Goal: Transaction & Acquisition: Purchase product/service

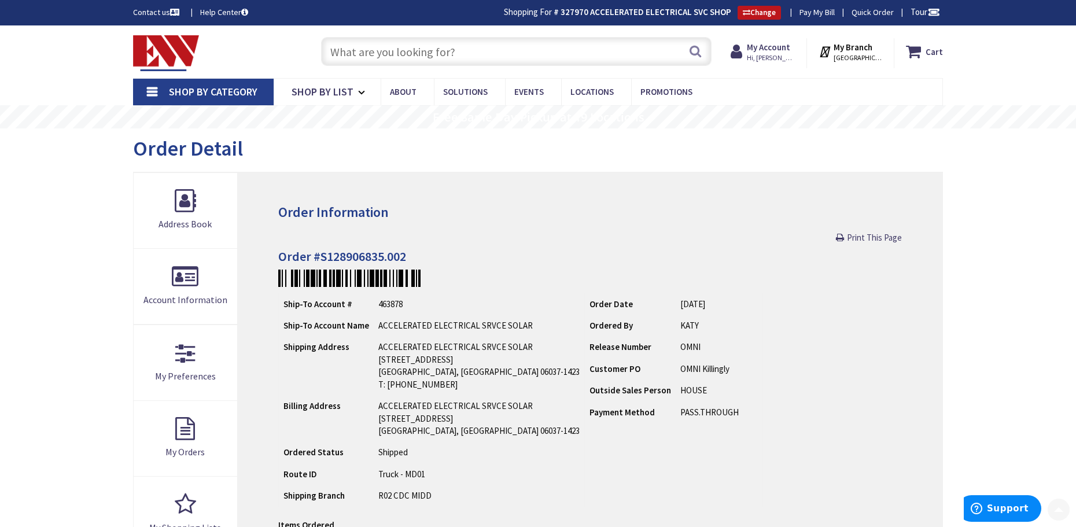
click at [438, 49] on input "text" at bounding box center [516, 51] width 391 height 29
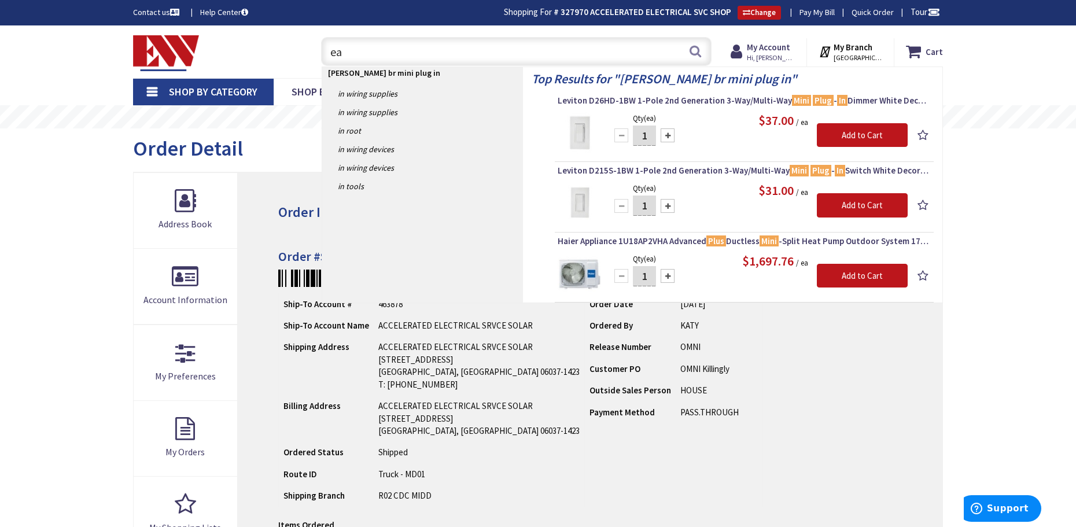
type input "e"
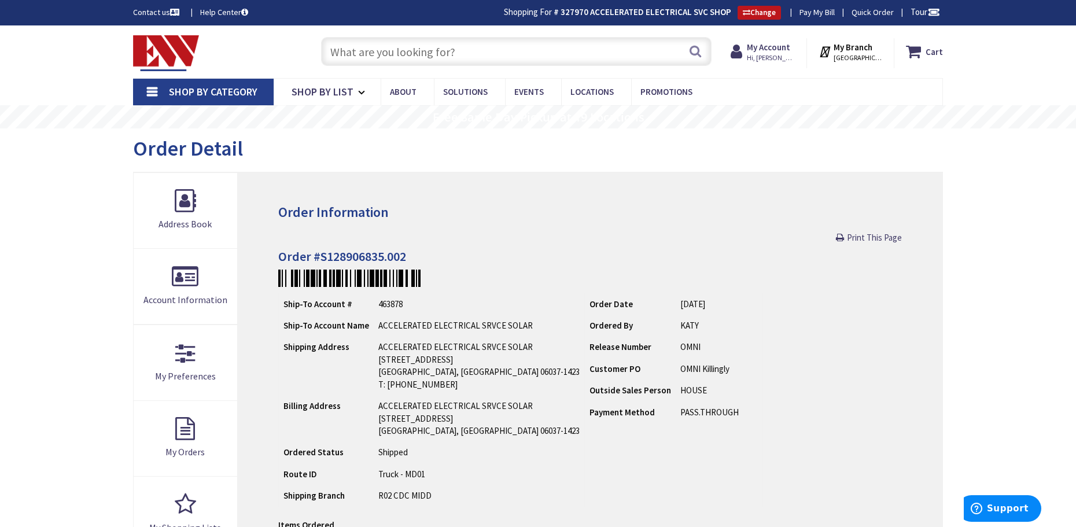
click at [416, 59] on input "text" at bounding box center [516, 51] width 391 height 29
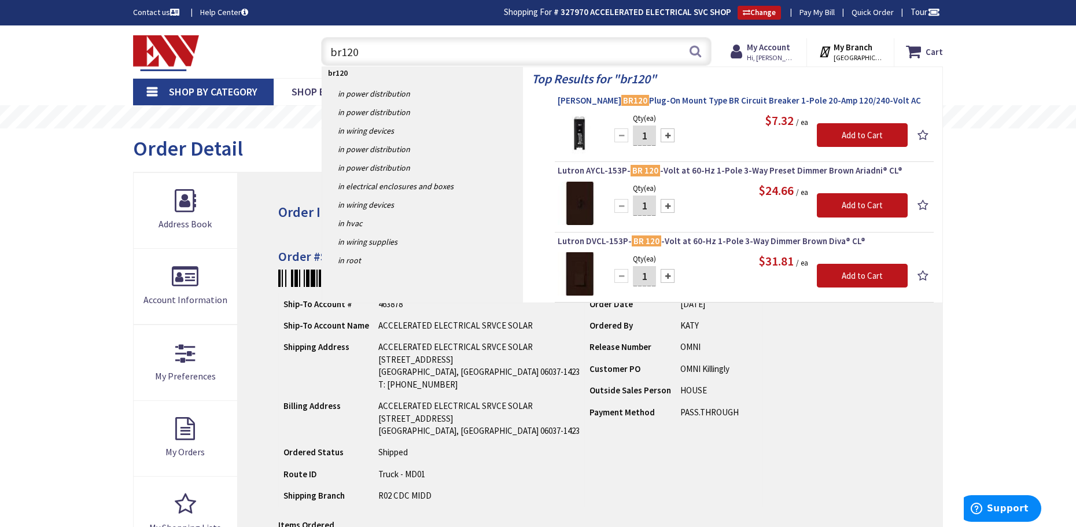
type input "br120"
click at [718, 101] on span "Eaton BR120 Plug-On Mount Type BR Circuit Breaker 1-Pole 20-Amp 120/240-Volt AC" at bounding box center [744, 101] width 373 height 12
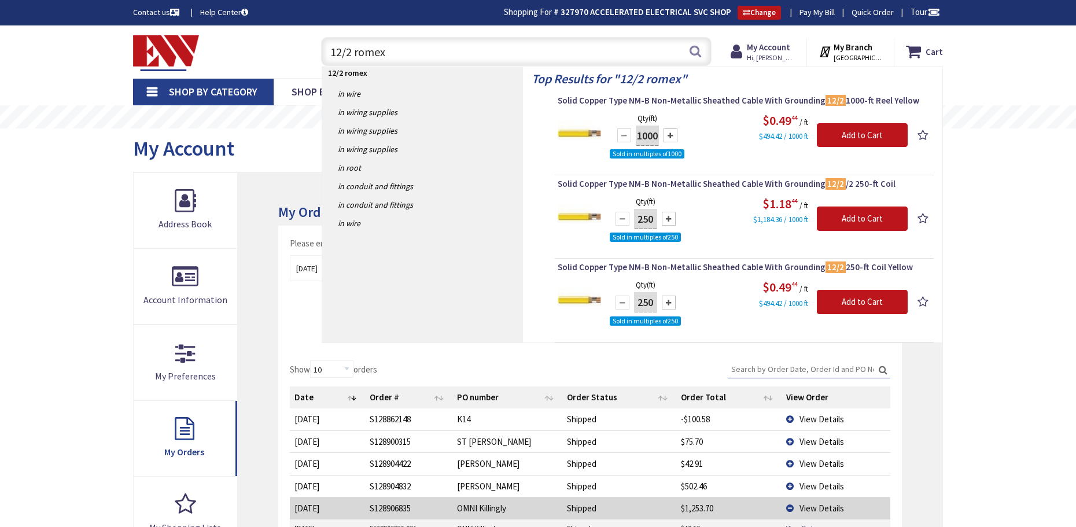
click at [428, 43] on input "12/2 romex" at bounding box center [516, 51] width 391 height 29
click at [427, 43] on input "12/2 romex" at bounding box center [516, 51] width 391 height 29
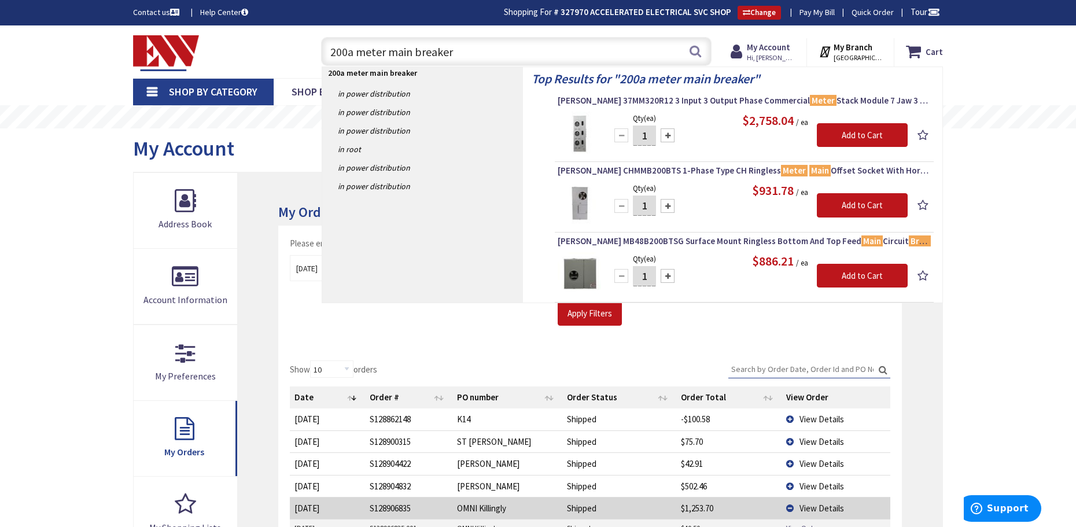
drag, startPoint x: 456, startPoint y: 52, endPoint x: 355, endPoint y: 39, distance: 102.1
click at [355, 39] on input "200a meter main breaker" at bounding box center [516, 51] width 391 height 29
type input "200a breaker"
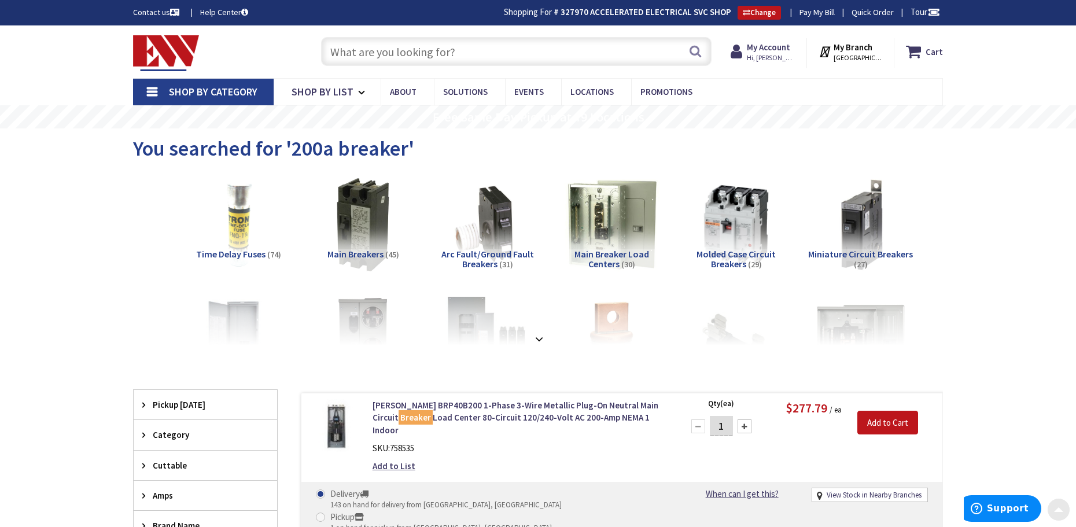
click at [454, 49] on input "text" at bounding box center [516, 51] width 391 height 29
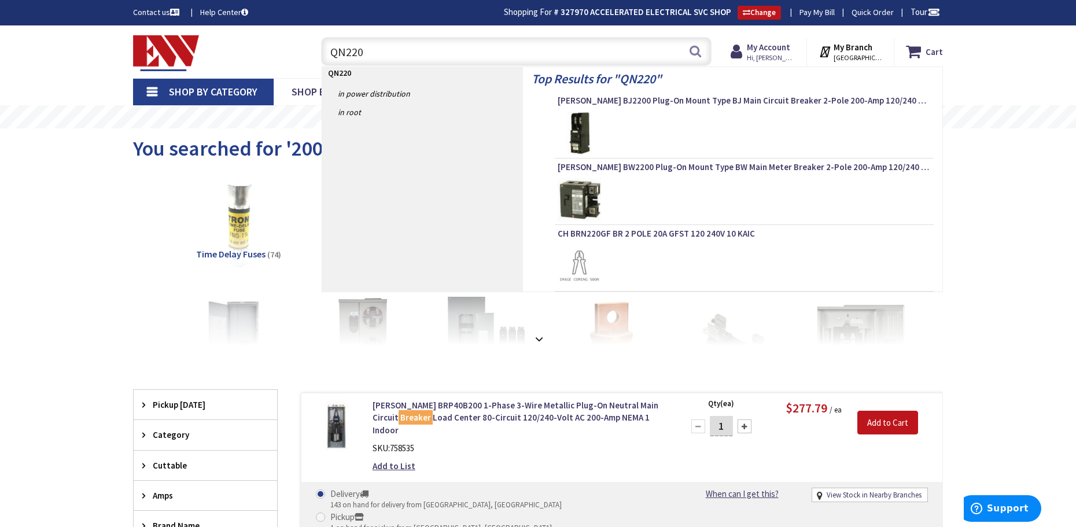
type input "QN2200"
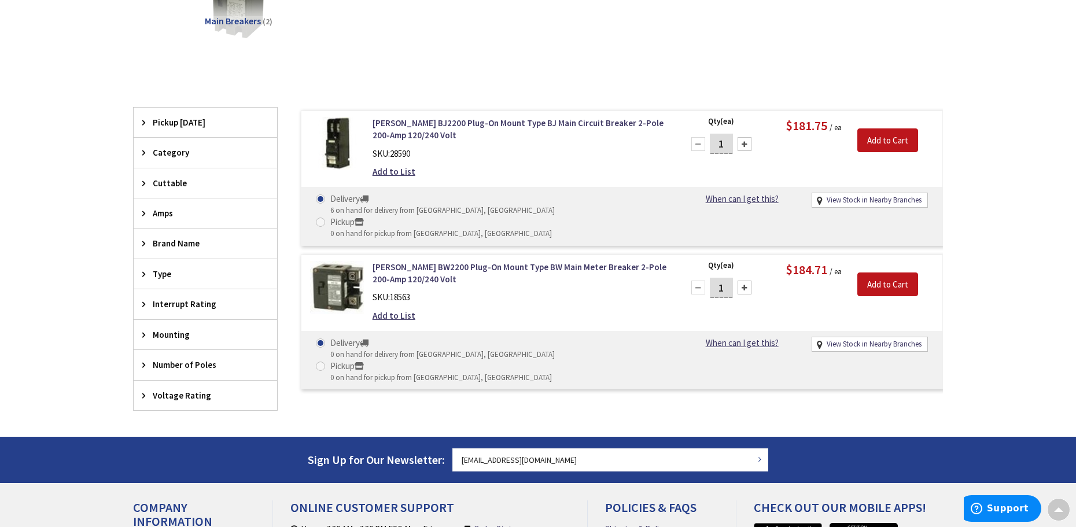
scroll to position [233, 0]
